Goal: Information Seeking & Learning: Learn about a topic

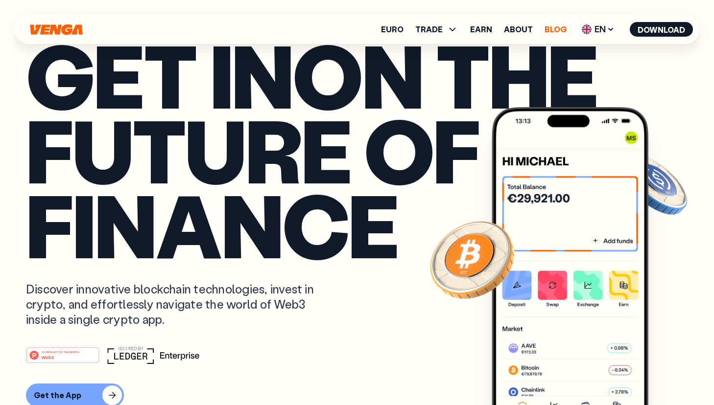
click at [551, 28] on link "Blog" at bounding box center [556, 29] width 22 height 8
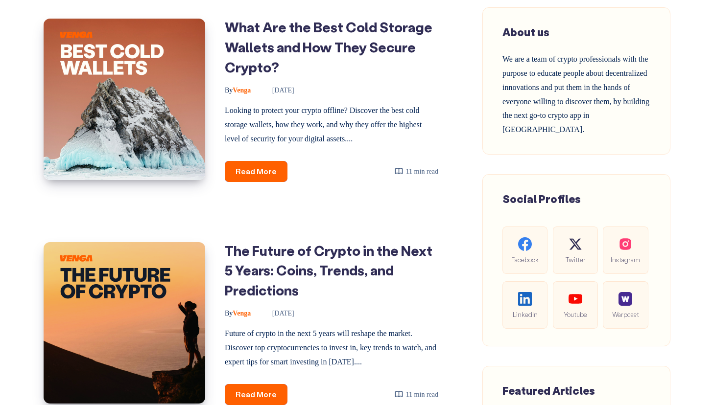
scroll to position [382, 0]
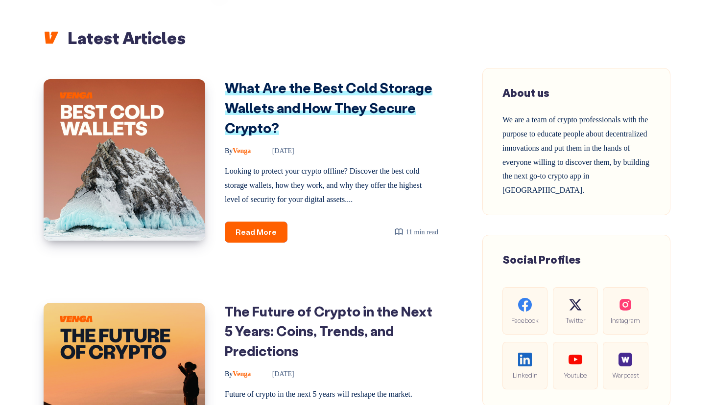
click at [304, 91] on link "What Are the Best Cold Storage Wallets and How They Secure Crypto?" at bounding box center [329, 107] width 208 height 57
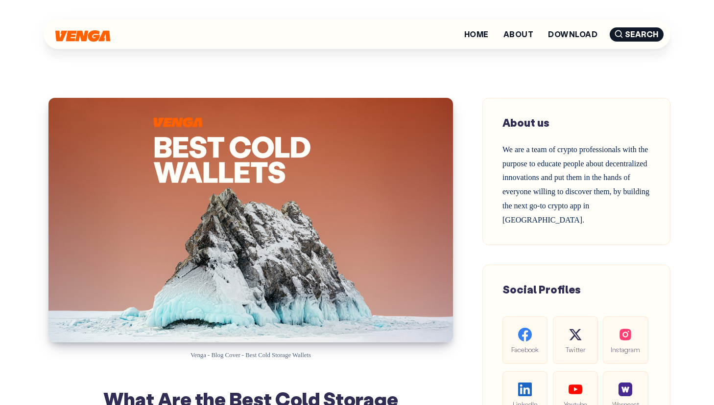
click at [233, 245] on img at bounding box center [250, 220] width 404 height 245
click at [265, 137] on img at bounding box center [250, 220] width 404 height 245
